Goal: Navigation & Orientation: Find specific page/section

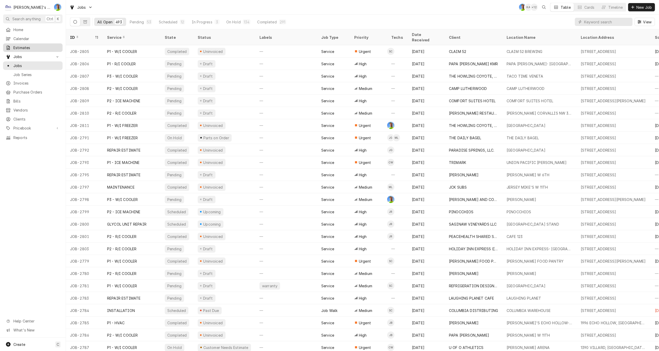
click at [30, 46] on span "Estimates" at bounding box center [36, 47] width 47 height 5
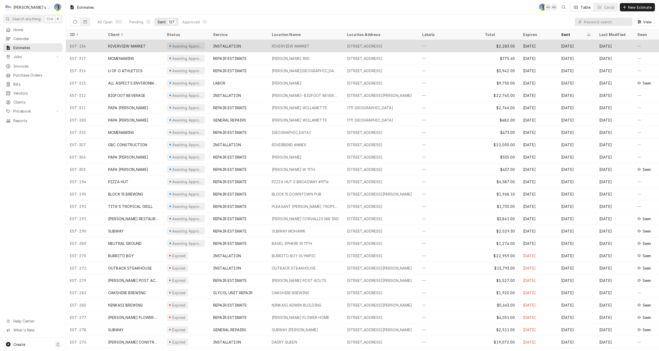
click at [253, 46] on div "INSTALLATION" at bounding box center [238, 46] width 59 height 12
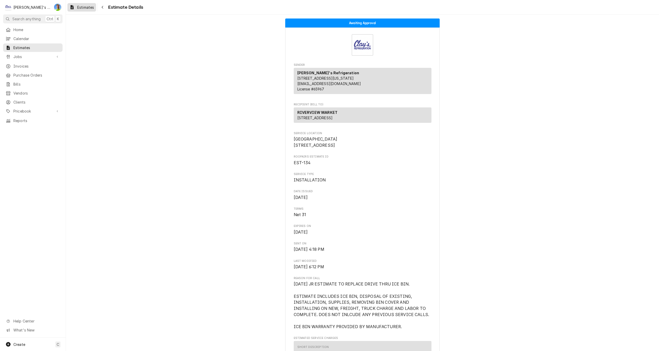
click at [84, 8] on span "Estimates" at bounding box center [85, 7] width 17 height 5
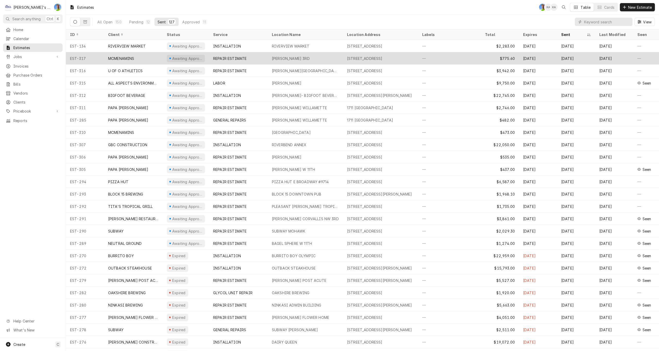
click at [265, 60] on div "REPAIR ESTIMATE" at bounding box center [238, 58] width 59 height 12
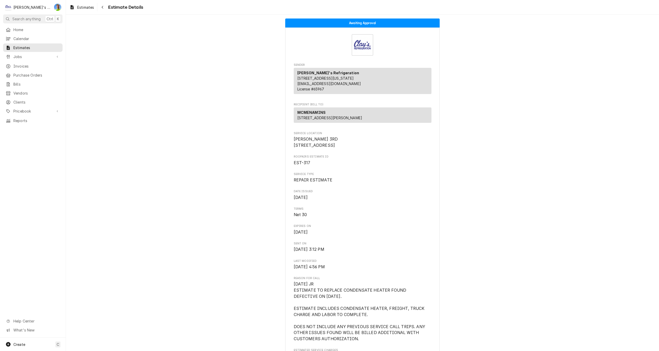
scroll to position [26, 0]
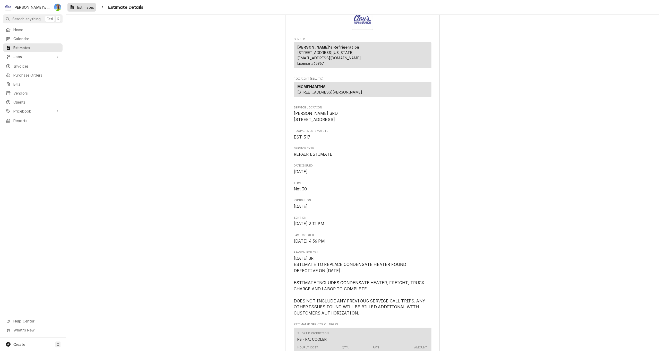
click at [87, 8] on span "Estimates" at bounding box center [85, 7] width 17 height 5
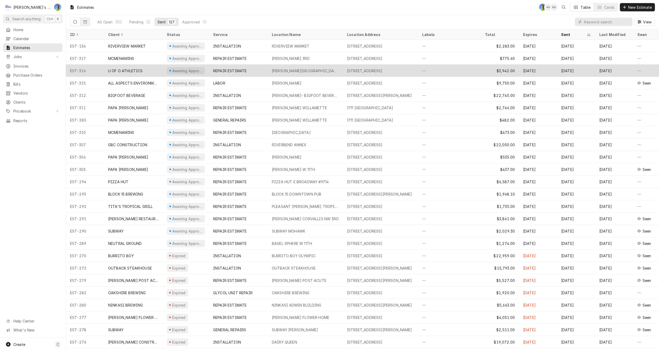
click at [225, 68] on div "REPAIR ESTIMATE" at bounding box center [229, 70] width 33 height 5
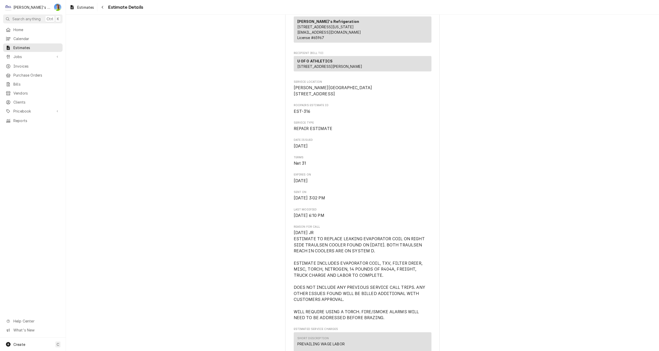
scroll to position [77, 0]
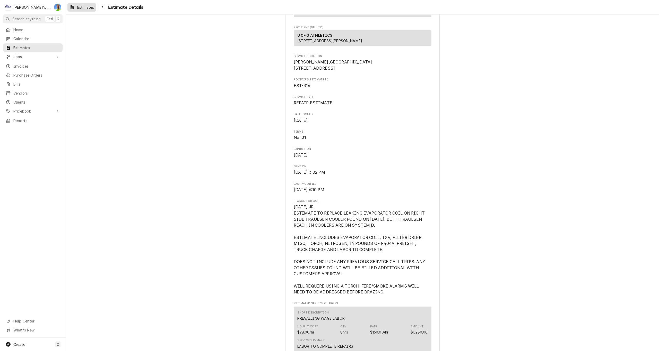
click at [76, 8] on div "Estimates" at bounding box center [81, 7] width 26 height 6
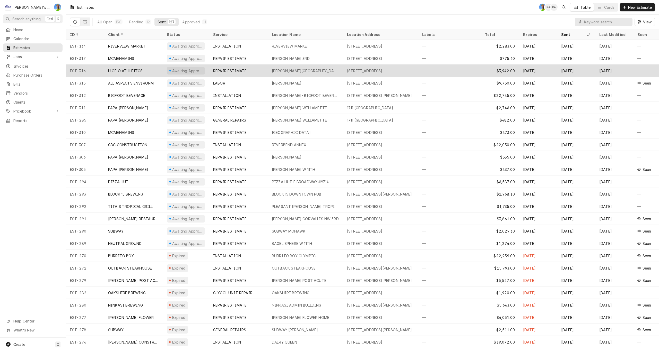
click at [225, 68] on div "REPAIR ESTIMATE" at bounding box center [229, 70] width 33 height 5
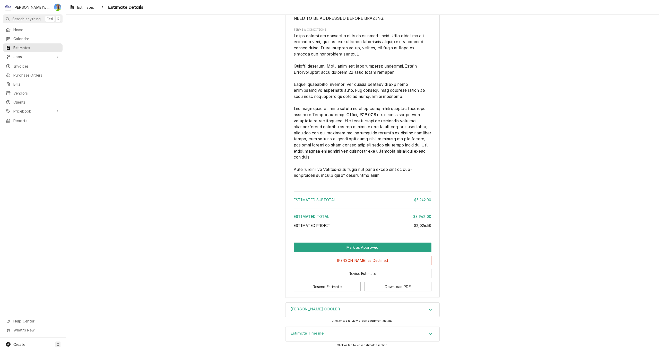
scroll to position [1016, 0]
click at [298, 339] on div "Estimate Timeline" at bounding box center [362, 334] width 154 height 14
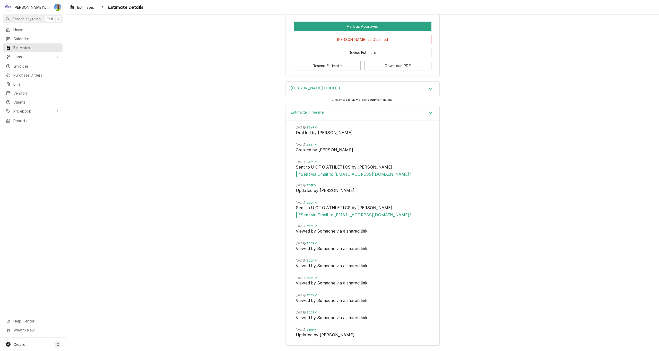
scroll to position [1238, 0]
click at [85, 7] on span "Estimates" at bounding box center [85, 7] width 17 height 5
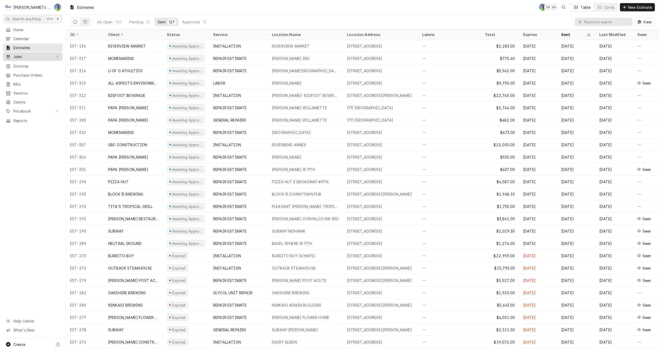
click at [33, 56] on span "Jobs" at bounding box center [32, 56] width 39 height 5
click at [32, 64] on span "Jobs" at bounding box center [36, 65] width 47 height 5
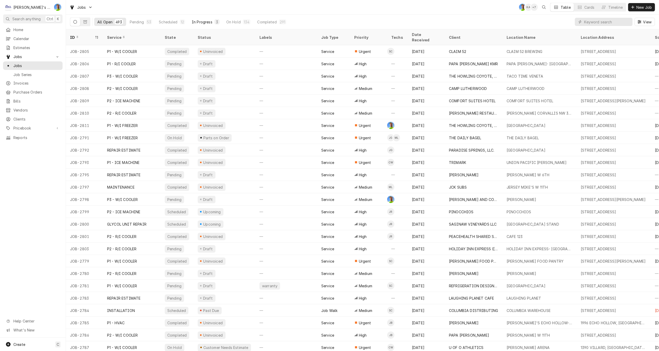
click at [197, 20] on div "In Progress" at bounding box center [202, 21] width 21 height 5
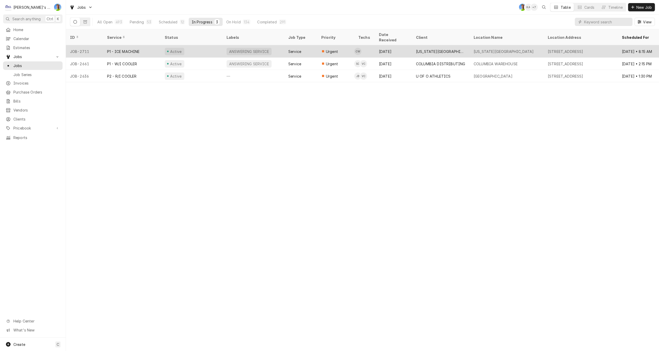
click at [395, 48] on div "[DATE]" at bounding box center [393, 51] width 37 height 12
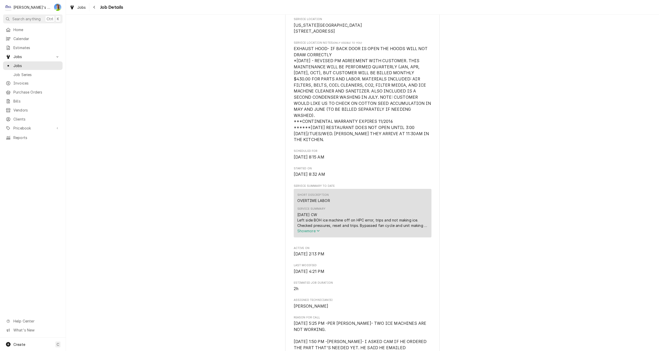
scroll to position [129, 0]
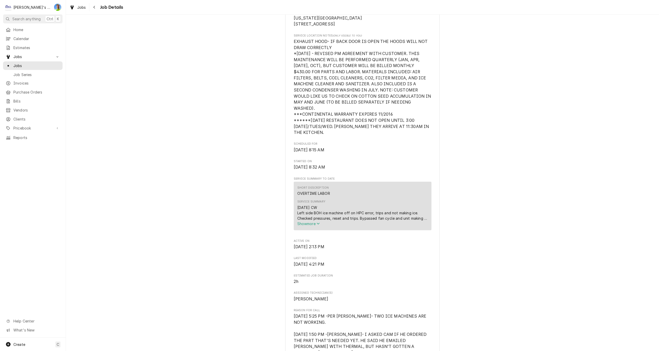
click at [307, 224] on span "Show more" at bounding box center [308, 224] width 23 height 4
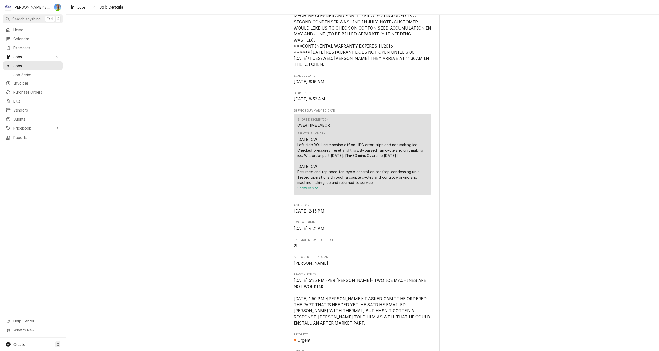
scroll to position [206, 0]
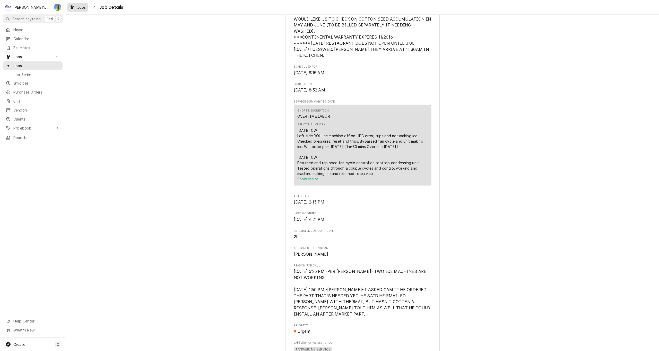
click at [81, 7] on span "Jobs" at bounding box center [81, 7] width 9 height 5
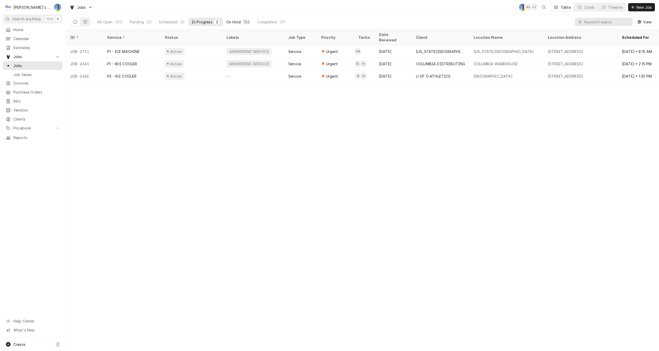
click at [235, 22] on div "On Hold" at bounding box center [233, 21] width 14 height 5
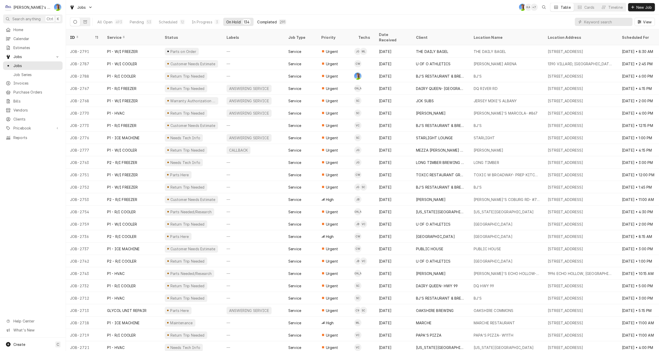
click at [263, 21] on div "Completed" at bounding box center [266, 21] width 19 height 5
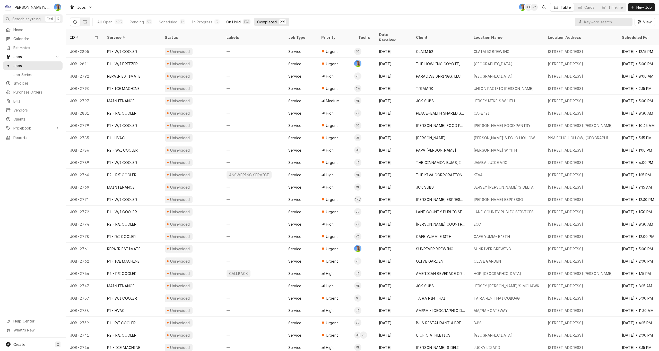
click at [229, 24] on div "On Hold" at bounding box center [233, 21] width 14 height 5
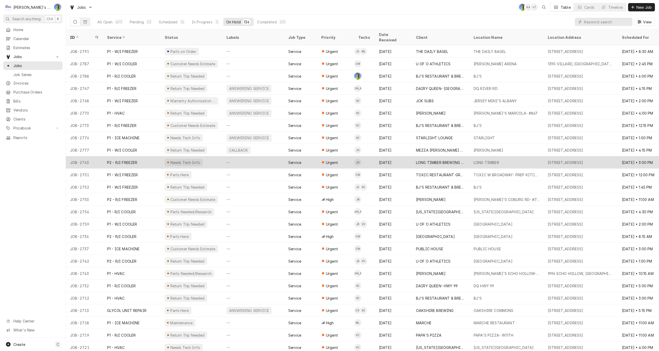
click at [240, 157] on div "—" at bounding box center [253, 162] width 62 height 12
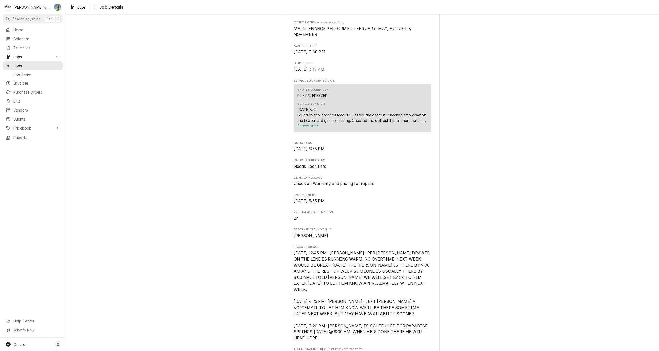
scroll to position [180, 0]
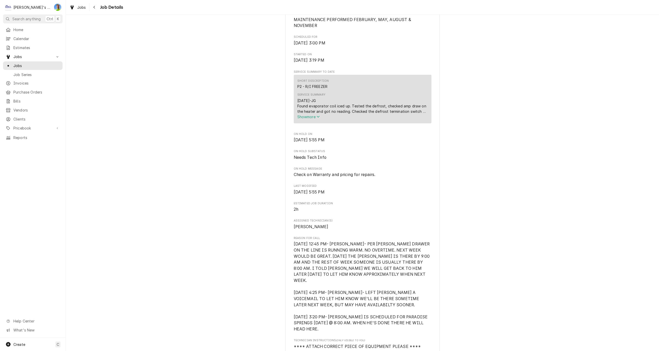
click at [310, 119] on span "Show more" at bounding box center [308, 117] width 23 height 4
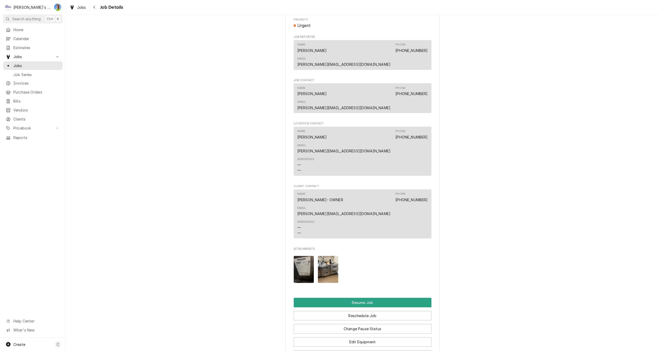
scroll to position [566, 0]
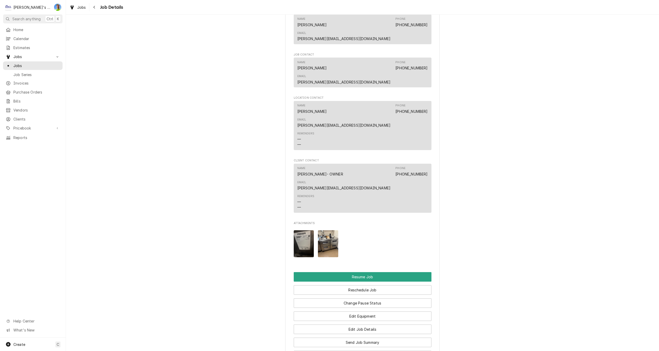
click at [321, 230] on img "Attachments" at bounding box center [328, 243] width 20 height 27
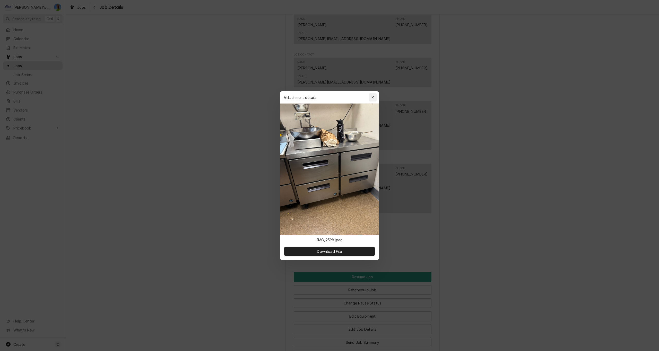
click at [371, 97] on icon "button" at bounding box center [372, 98] width 3 height 4
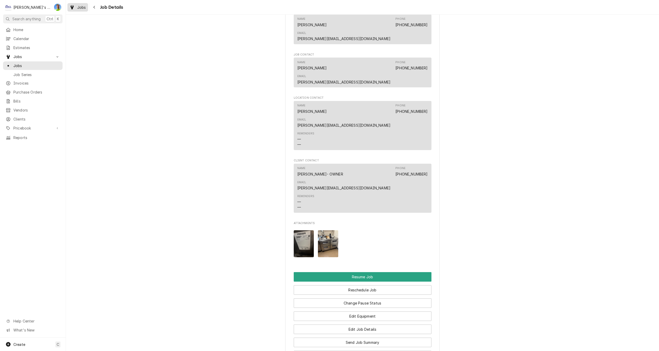
click at [76, 6] on div "Jobs" at bounding box center [77, 7] width 19 height 6
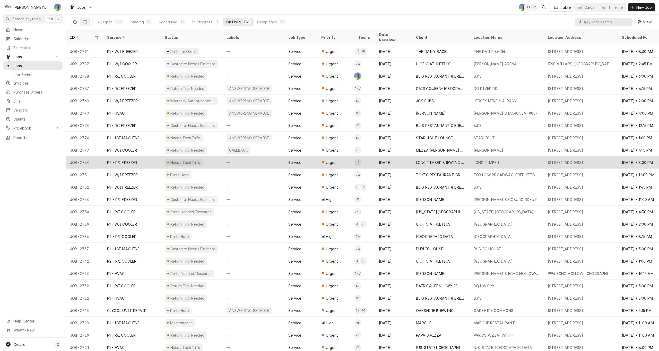
click at [218, 156] on div "Needs Tech Info" at bounding box center [192, 162] width 62 height 12
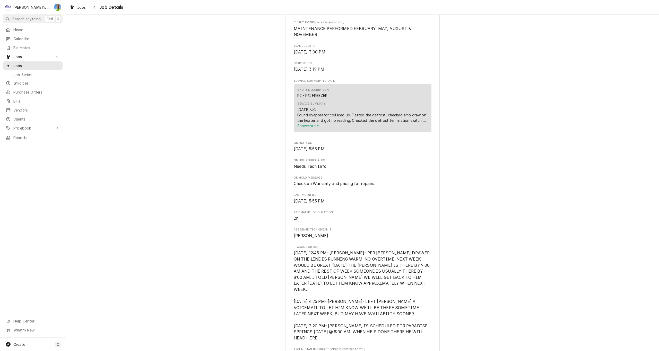
scroll to position [180, 0]
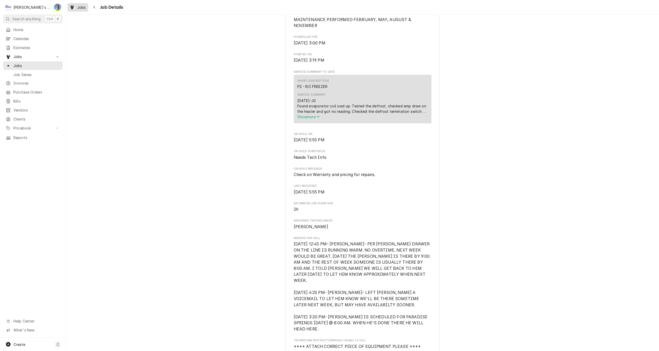
click at [78, 6] on span "Jobs" at bounding box center [81, 7] width 9 height 5
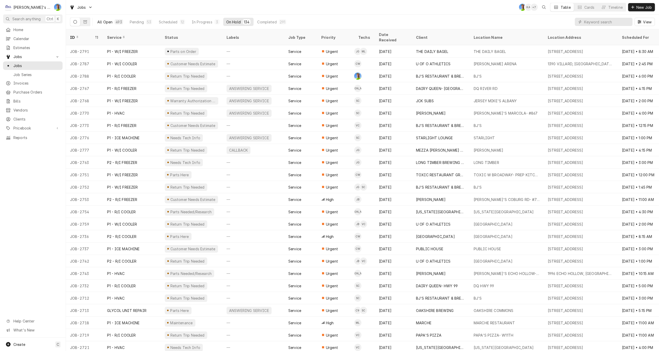
click at [109, 20] on div "All Open" at bounding box center [104, 21] width 15 height 5
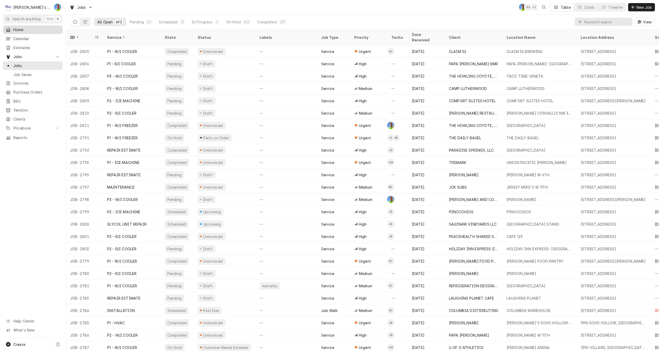
click at [40, 28] on span "Home" at bounding box center [36, 29] width 47 height 5
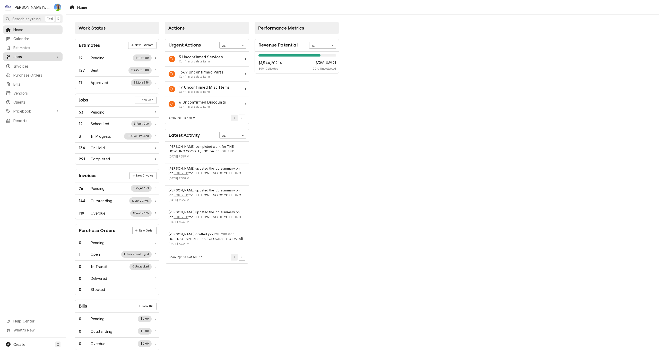
click at [48, 57] on span "Jobs" at bounding box center [32, 56] width 39 height 5
click at [48, 64] on span "Jobs" at bounding box center [36, 65] width 47 height 5
